Goal: Transaction & Acquisition: Purchase product/service

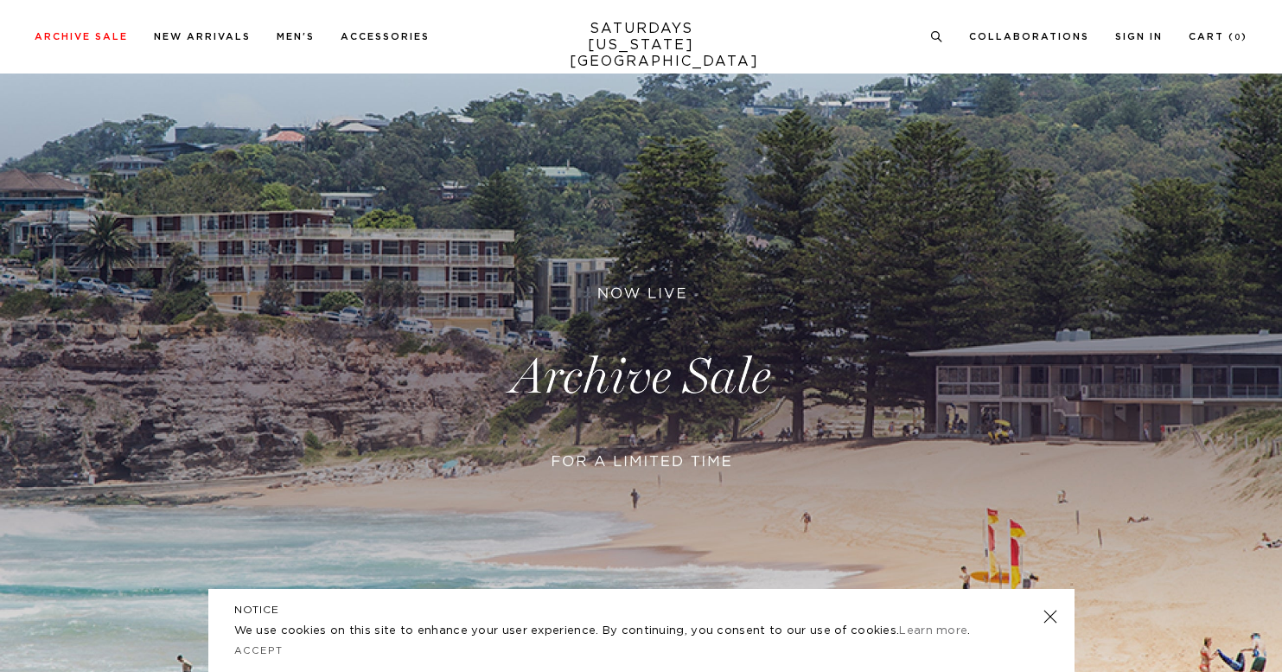
scroll to position [200, 0]
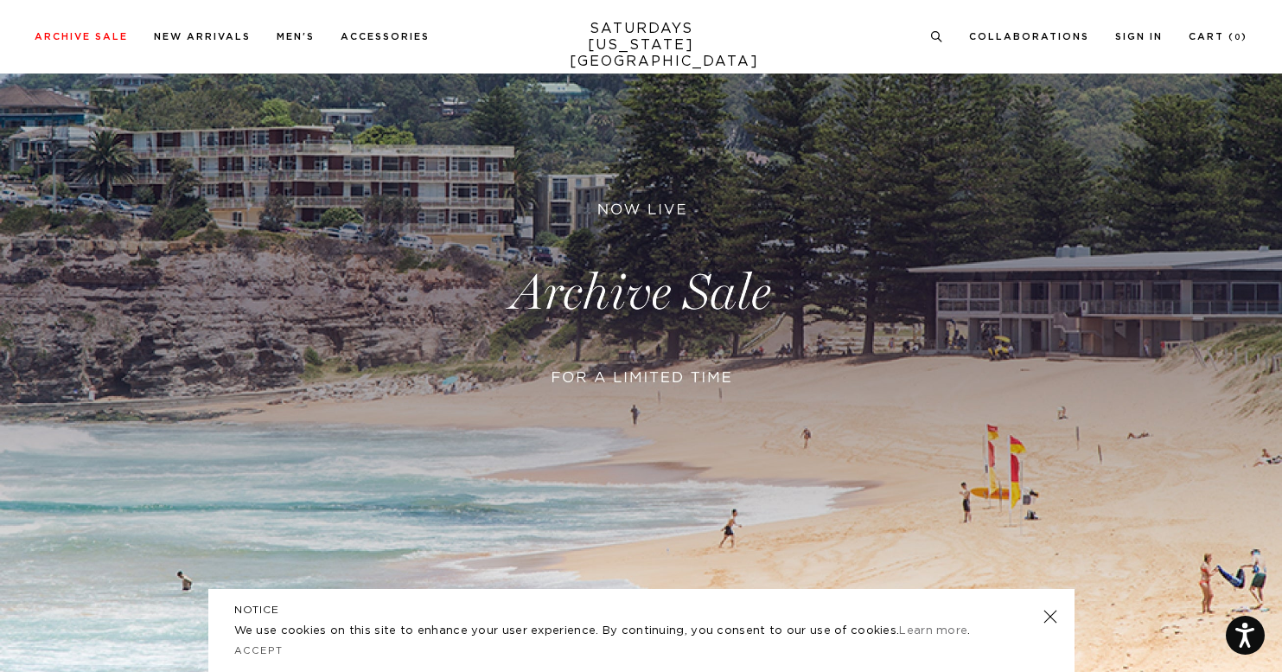
click at [614, 288] on link at bounding box center [641, 293] width 1282 height 785
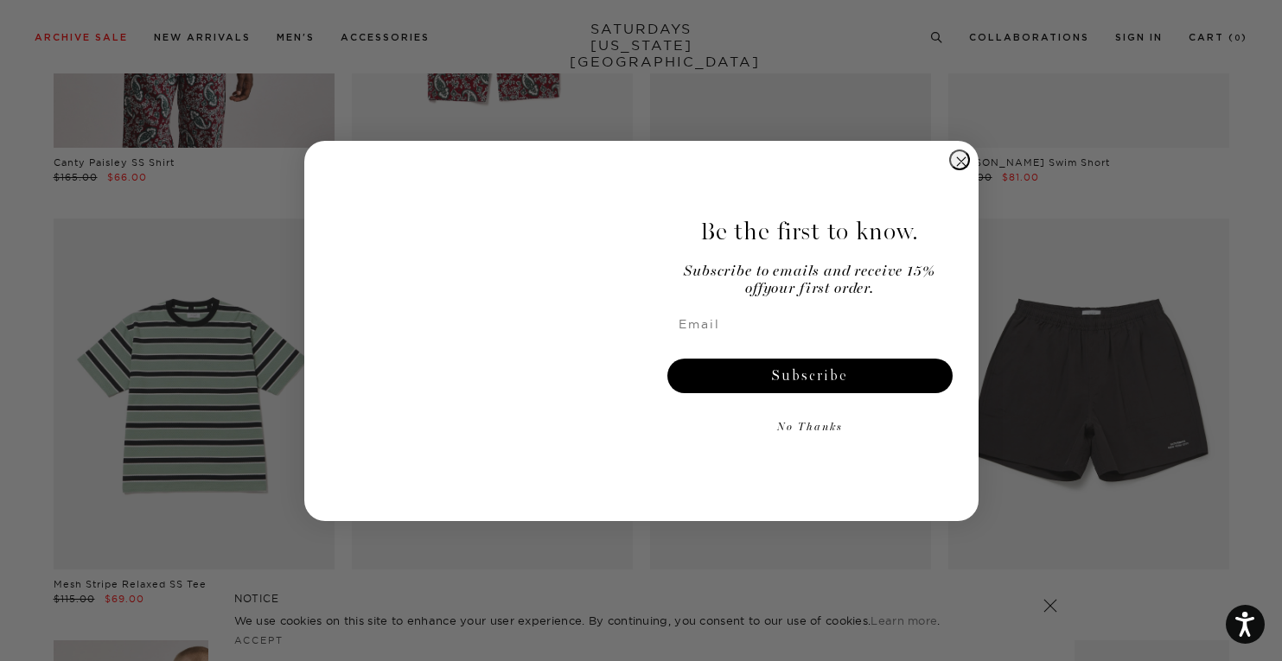
scroll to position [430, 0]
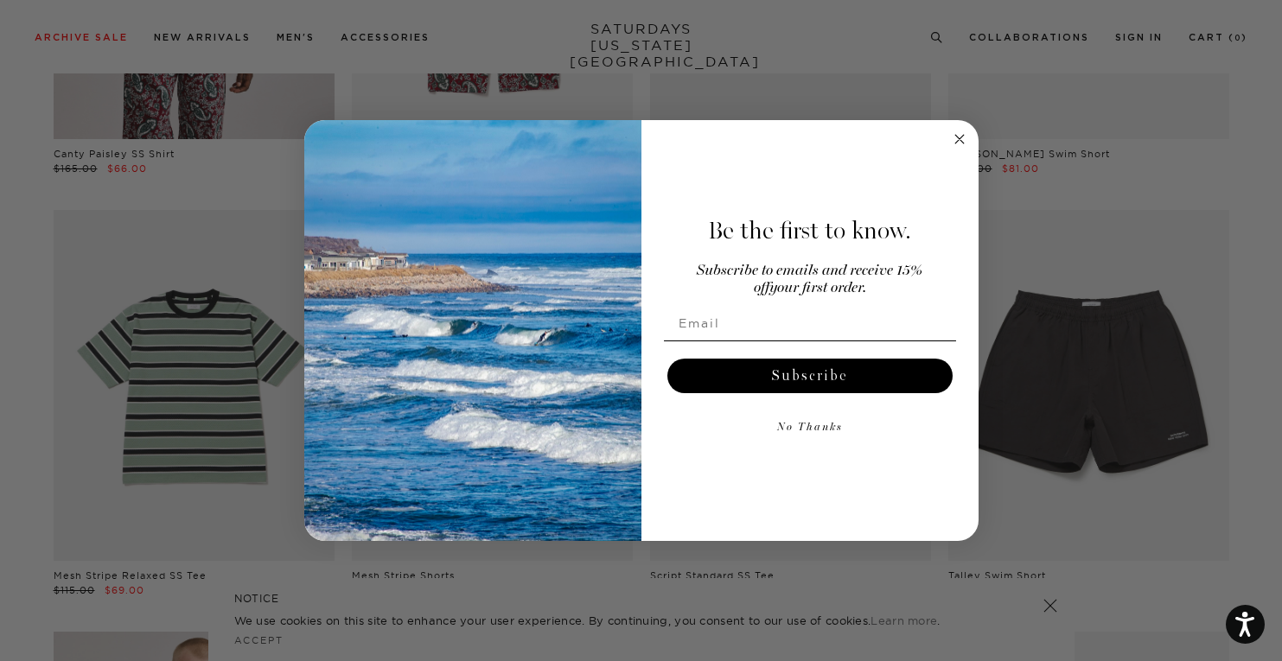
click at [956, 139] on circle "Close dialog" at bounding box center [959, 139] width 20 height 20
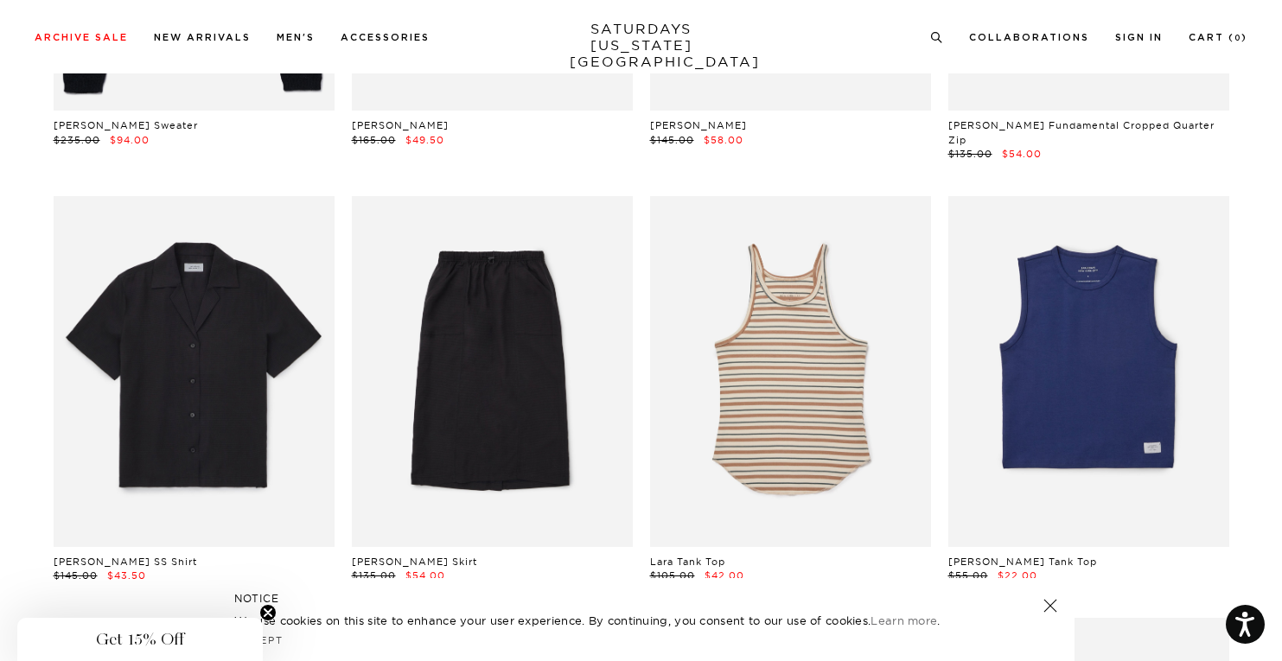
scroll to position [36905, 10]
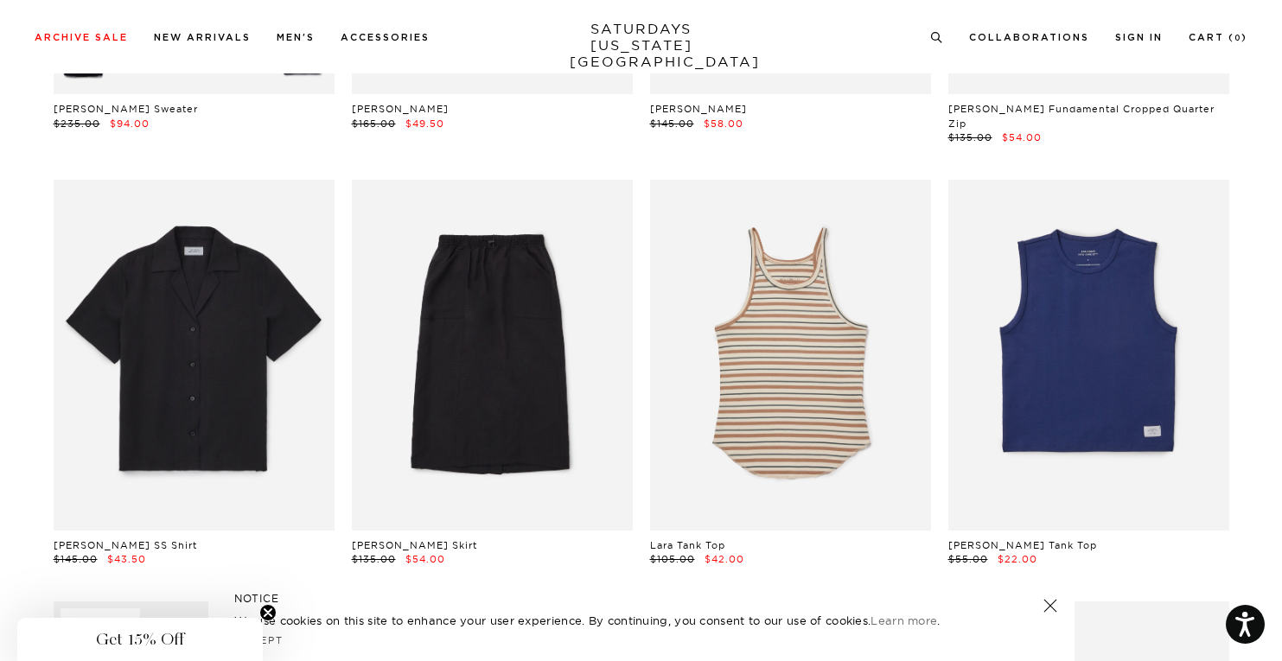
drag, startPoint x: 577, startPoint y: 325, endPoint x: 1084, endPoint y: 0, distance: 602.7
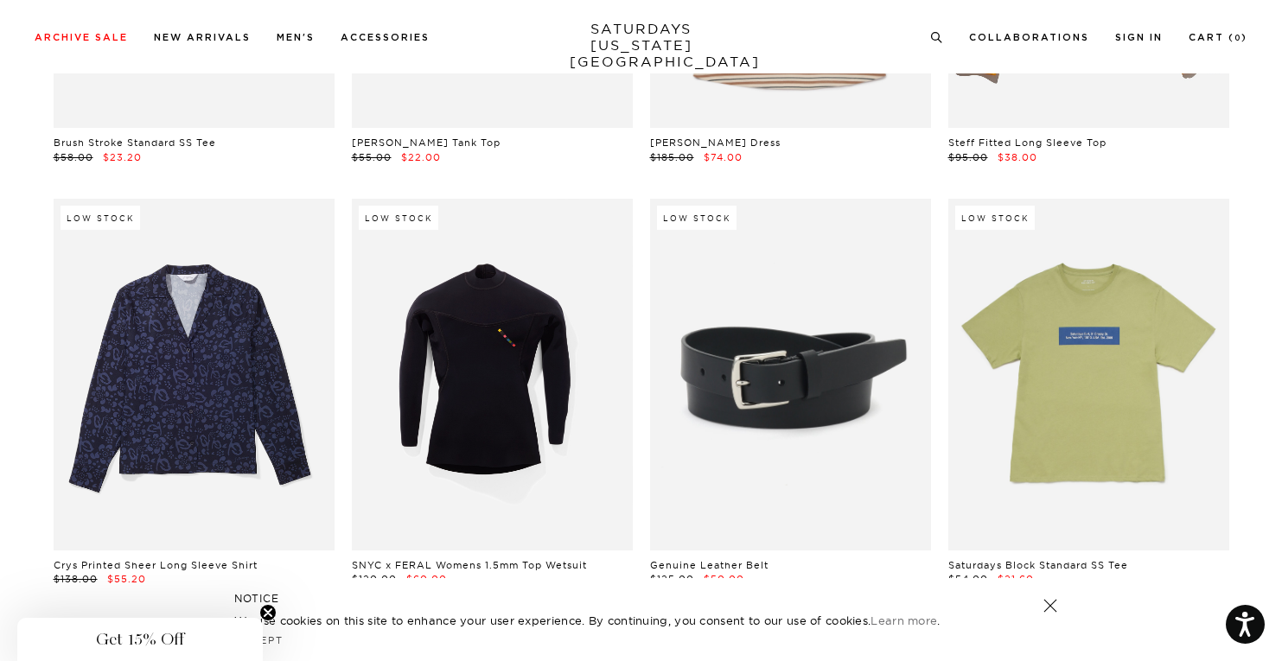
scroll to position [38169, 8]
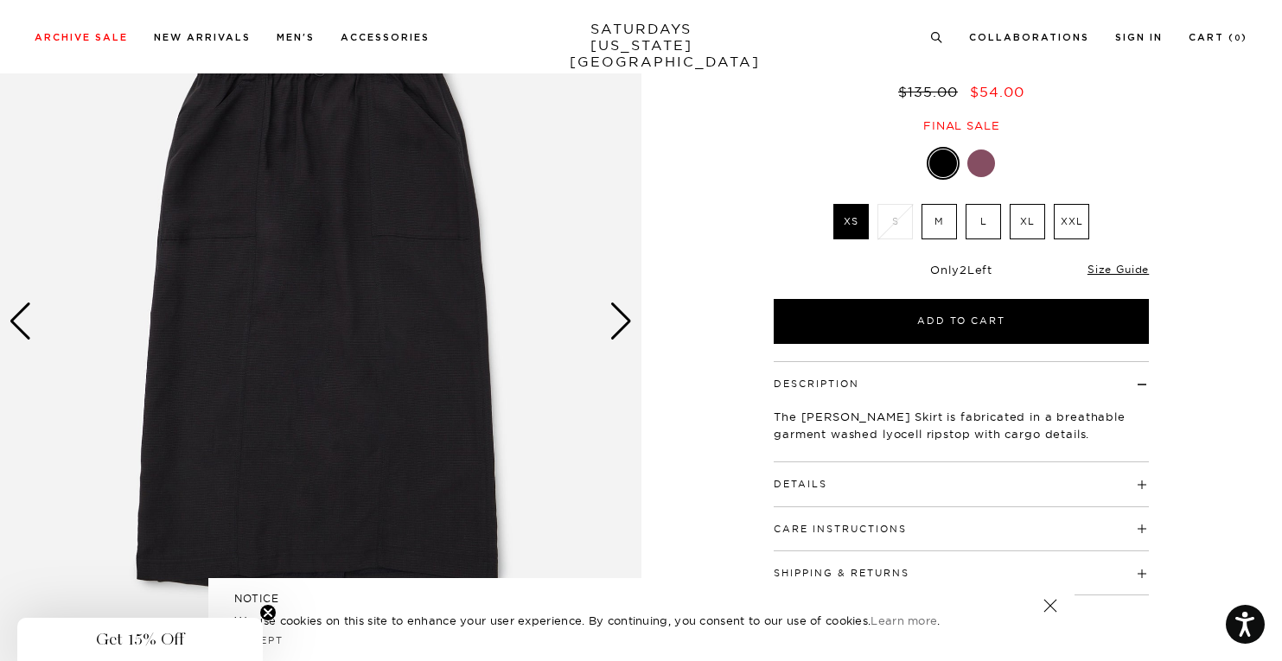
scroll to position [35, 0]
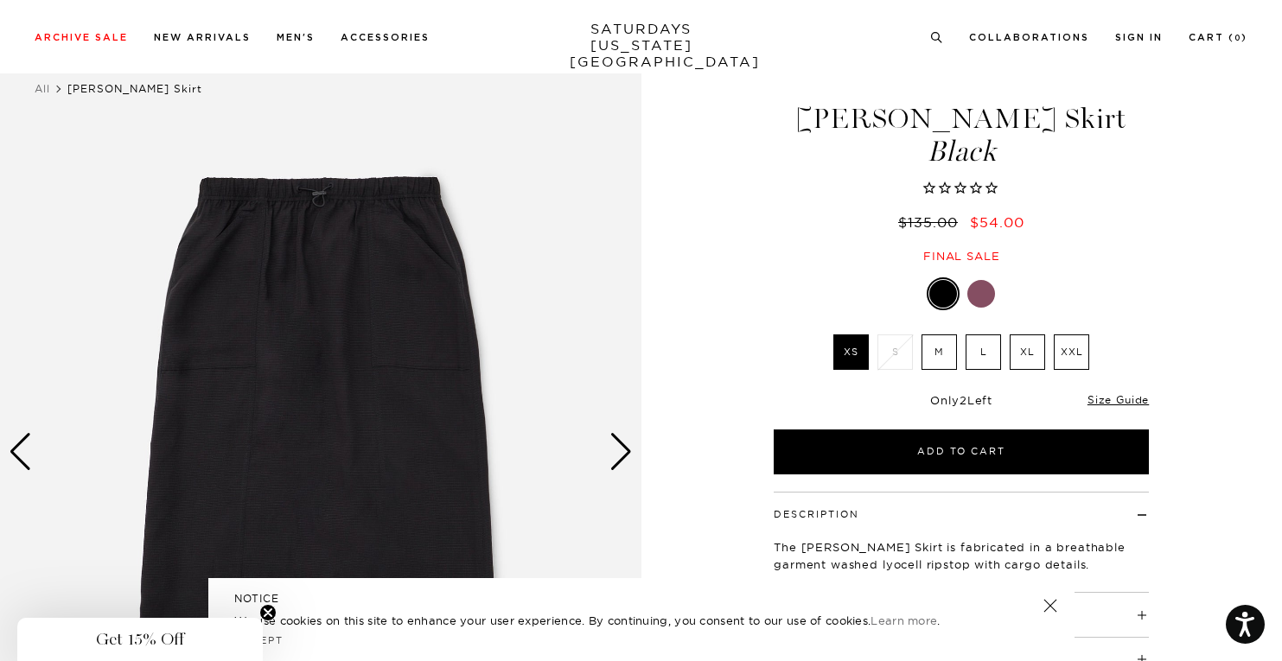
click at [620, 439] on div "Next slide" at bounding box center [621, 452] width 23 height 38
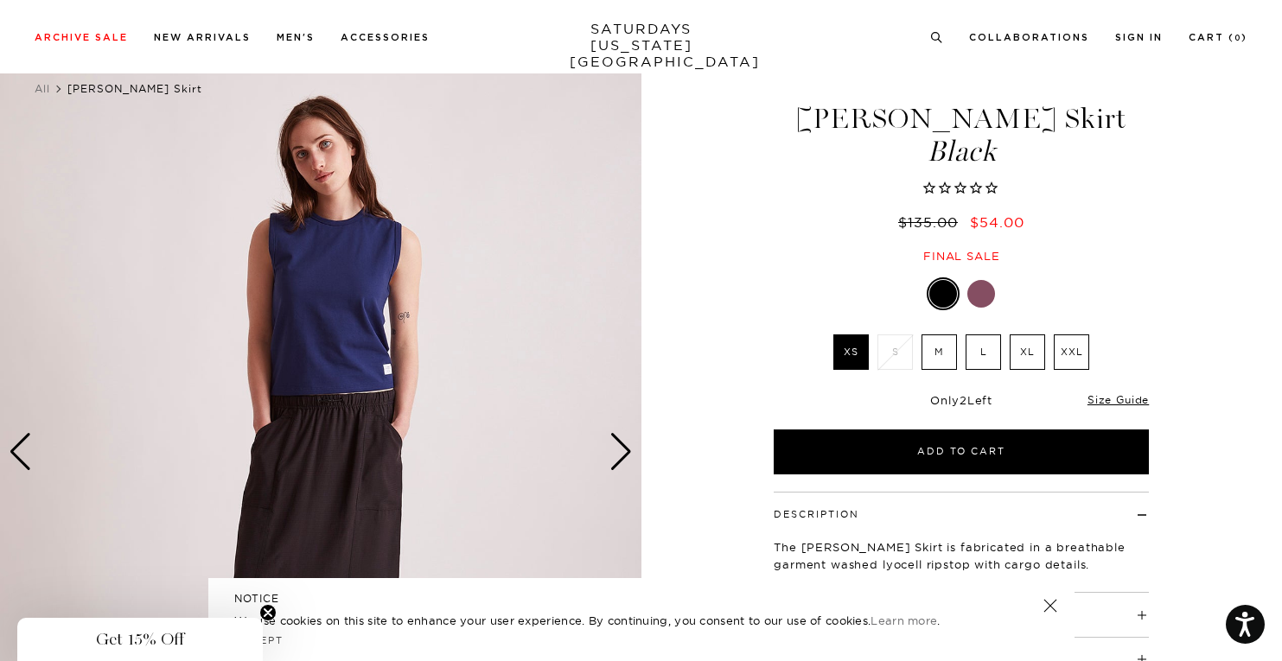
click at [620, 439] on div "Next slide" at bounding box center [621, 452] width 23 height 38
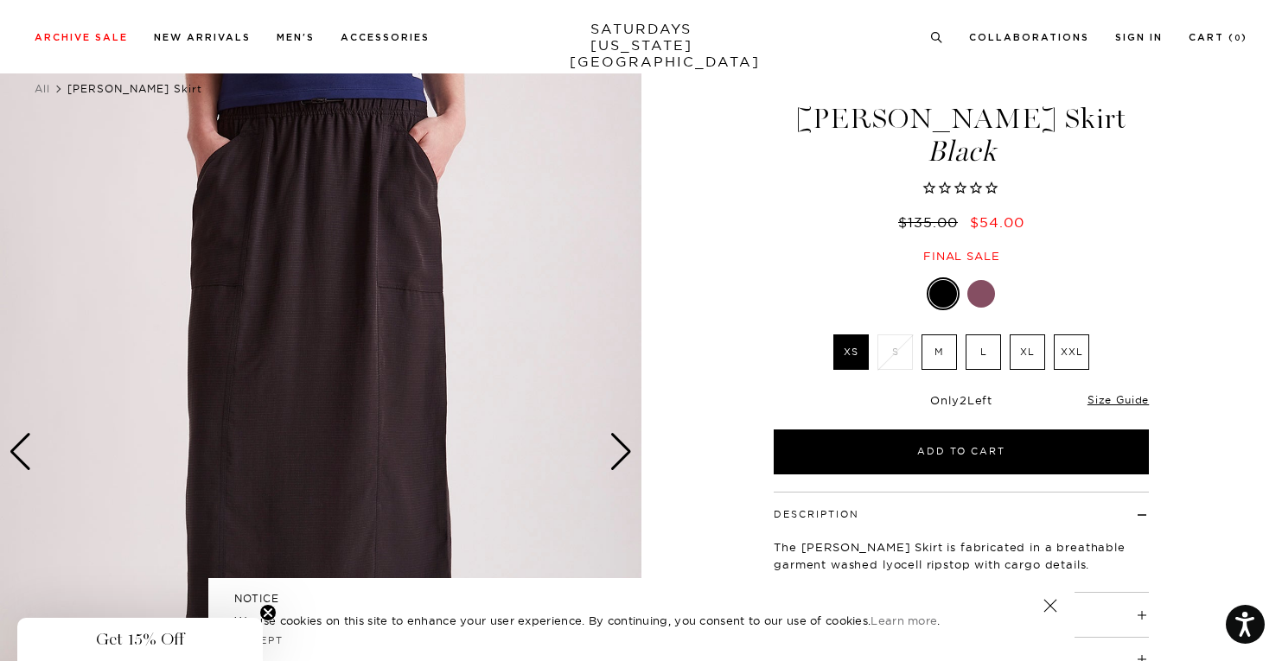
click at [620, 439] on div "Next slide" at bounding box center [621, 452] width 23 height 38
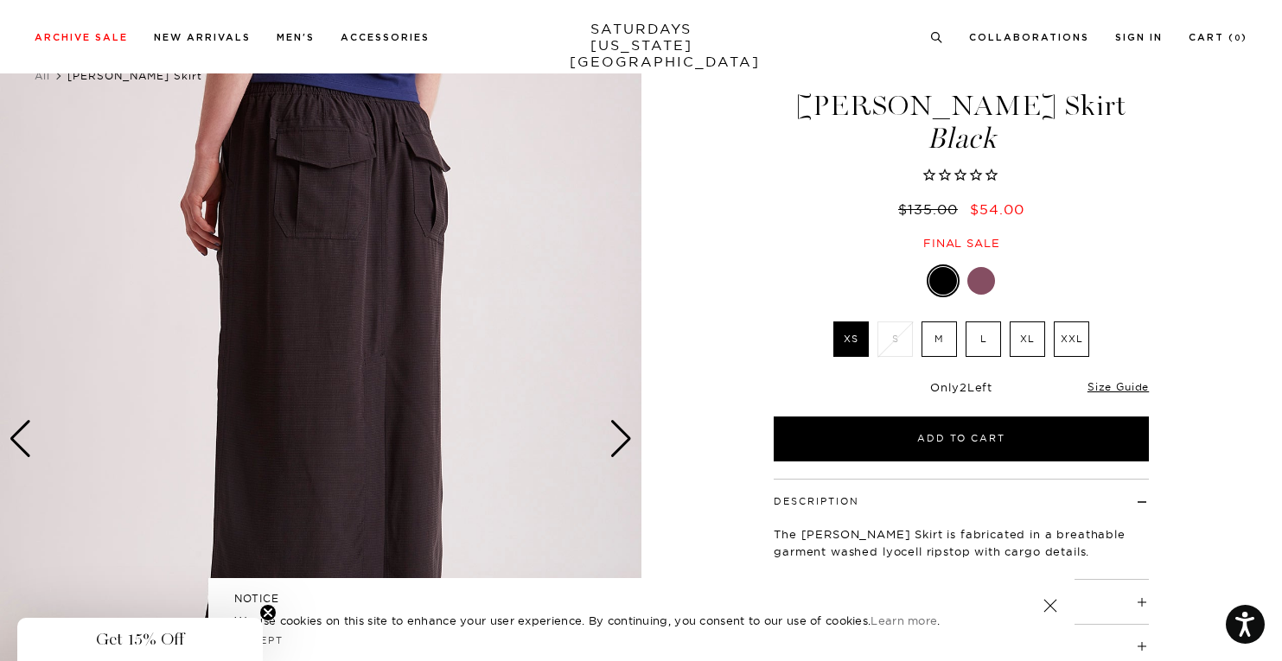
scroll to position [33, 1]
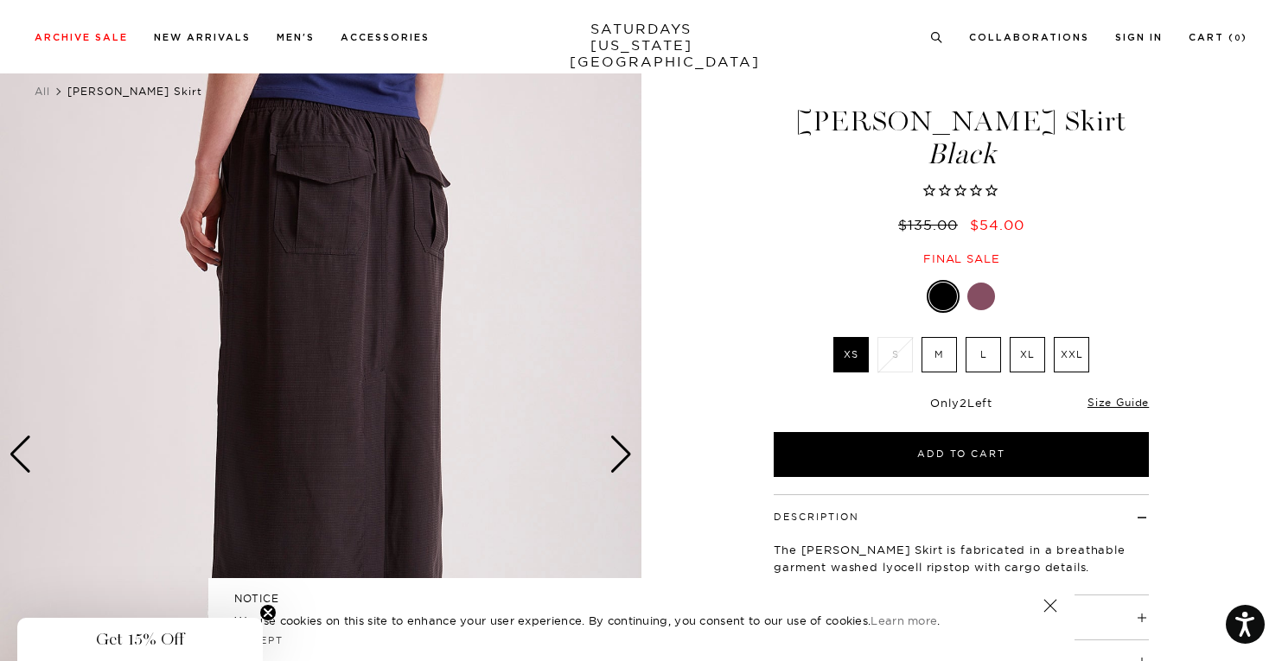
click at [620, 474] on img at bounding box center [320, 454] width 641 height 801
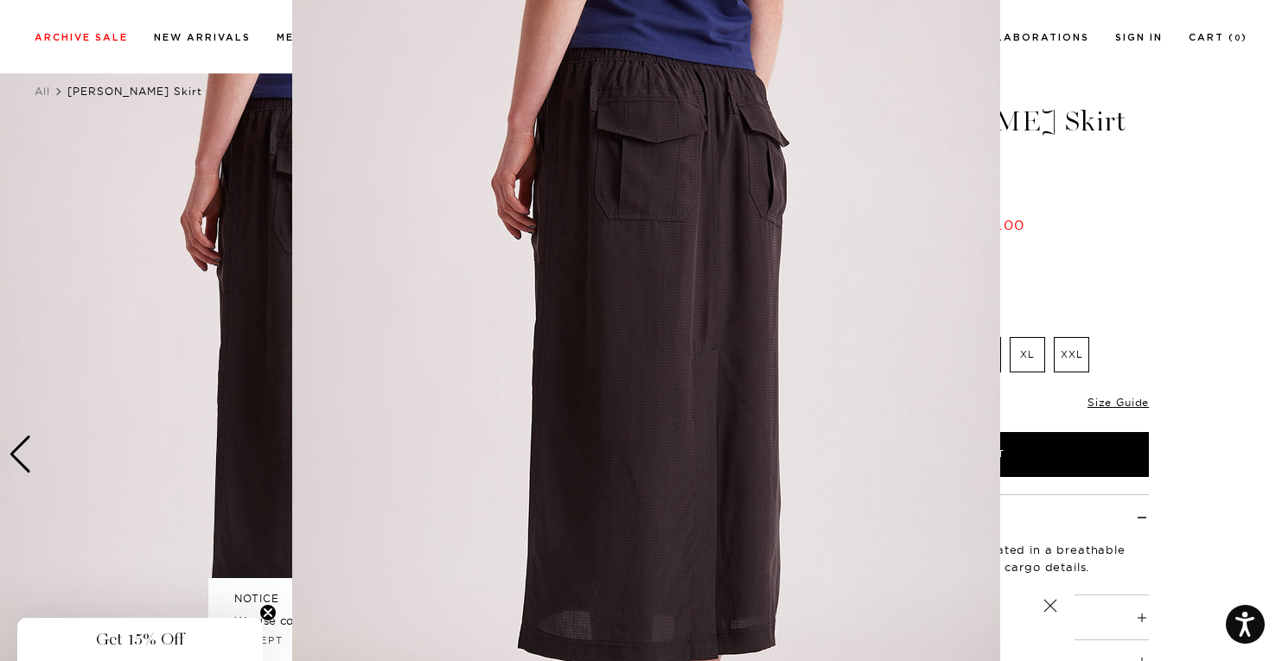
click at [620, 455] on img at bounding box center [646, 442] width 708 height 885
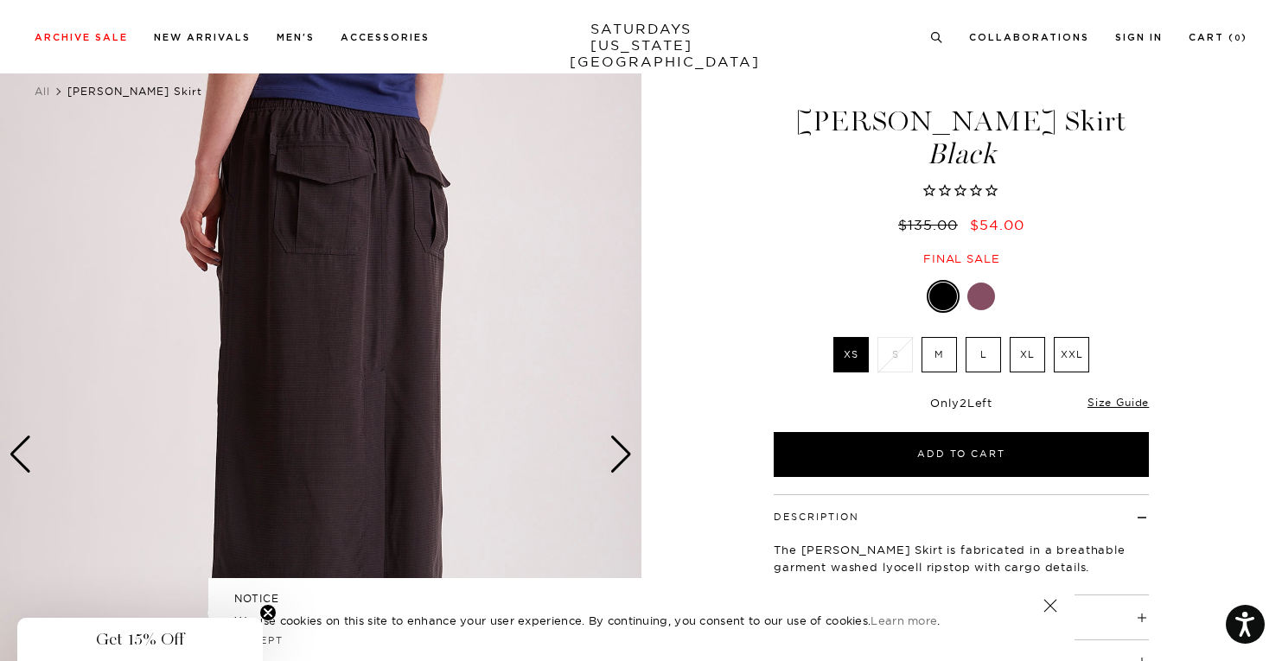
click at [620, 455] on div "Next slide" at bounding box center [621, 455] width 23 height 38
